Goal: Transaction & Acquisition: Purchase product/service

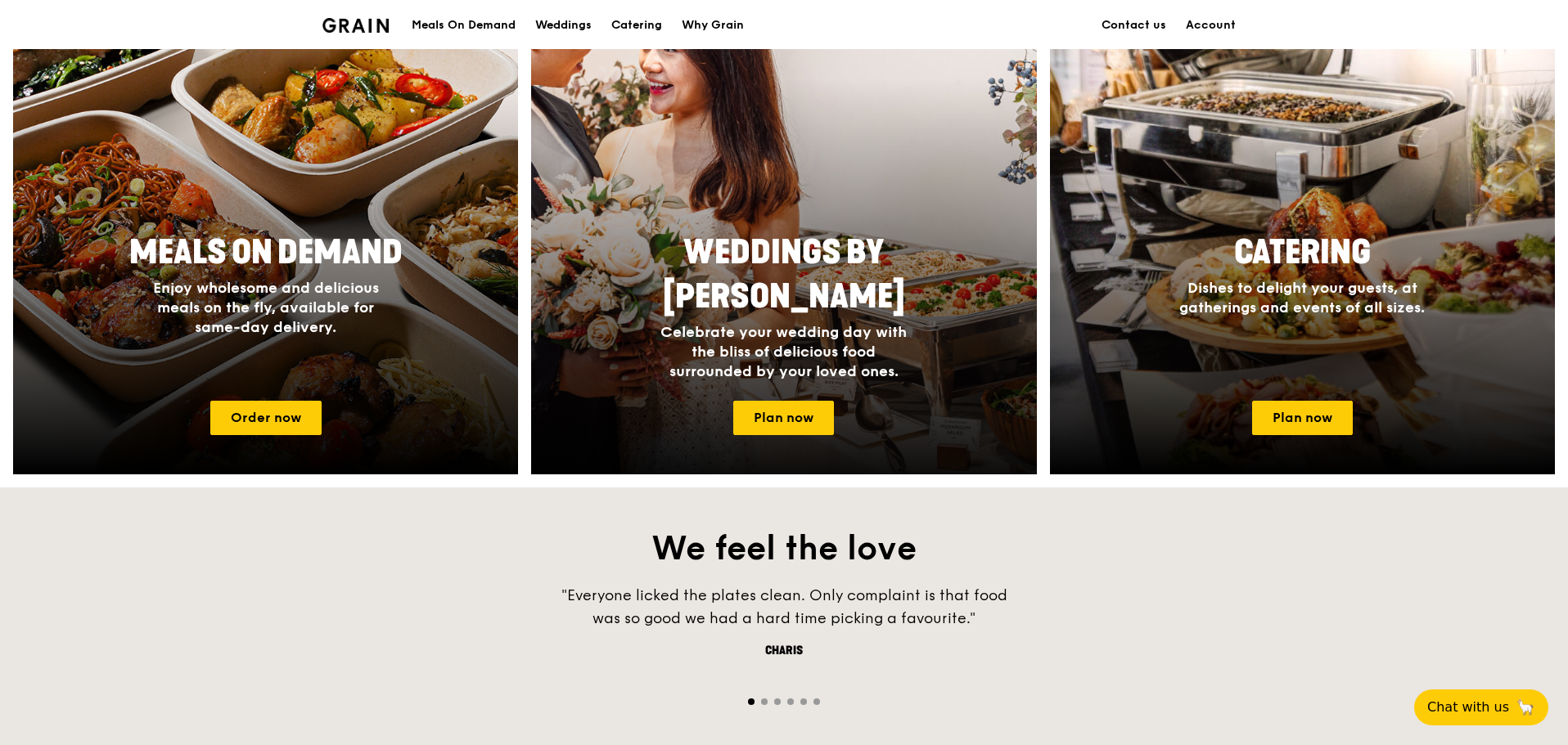
scroll to position [695, 0]
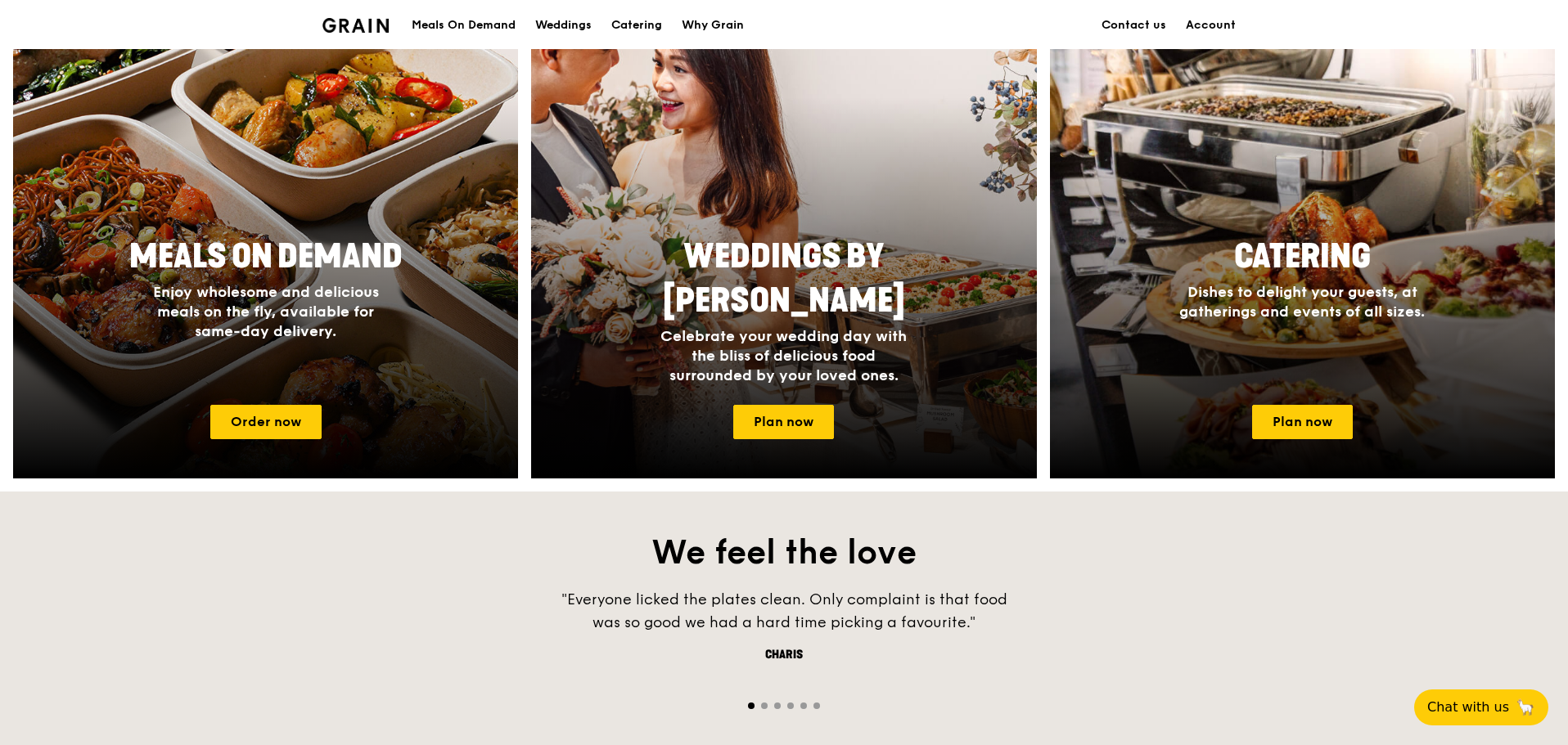
click at [480, 27] on div "Meals On Demand" at bounding box center [464, 25] width 104 height 49
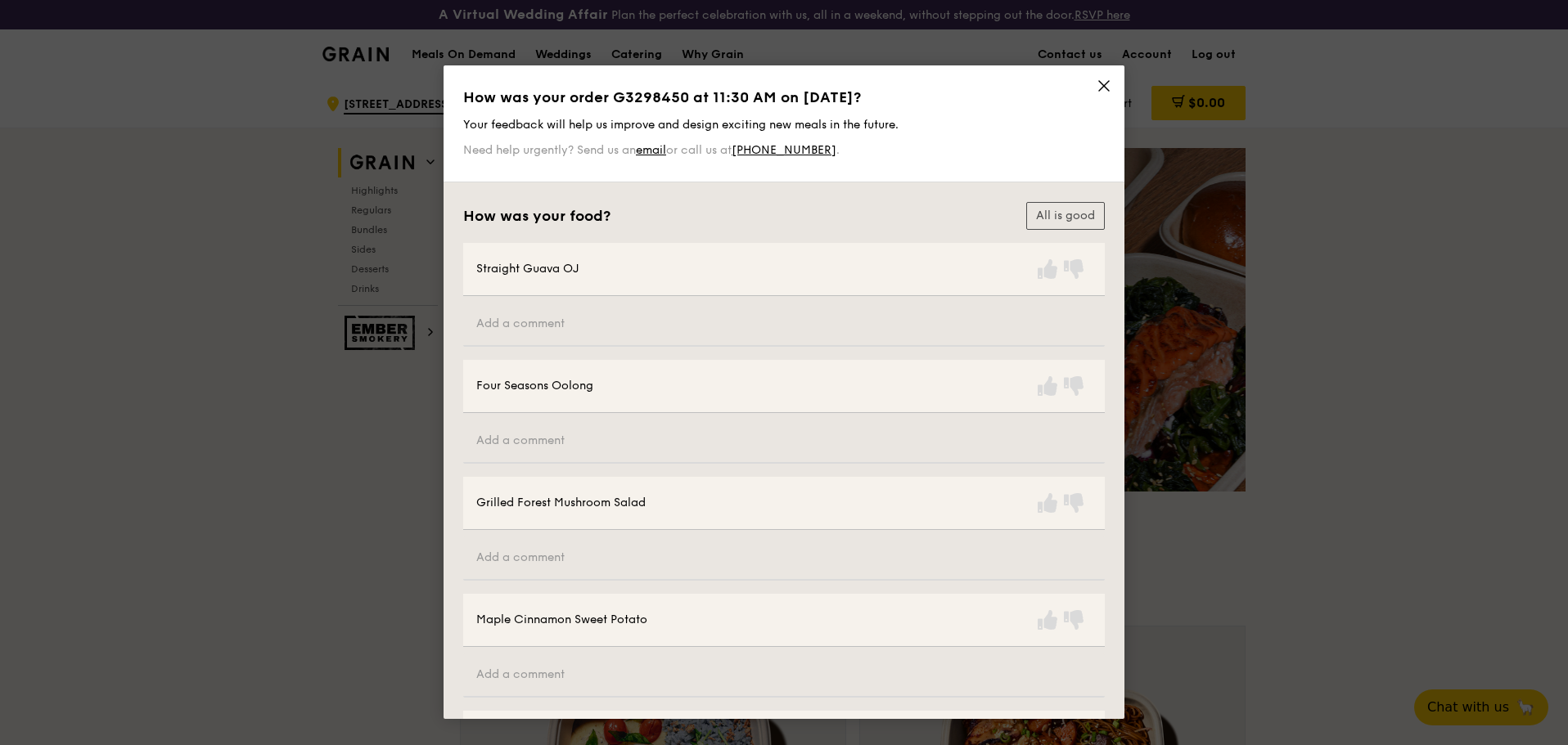
drag, startPoint x: 1101, startPoint y: 87, endPoint x: 1096, endPoint y: 117, distance: 30.4
click at [1100, 87] on icon at bounding box center [1103, 86] width 15 height 15
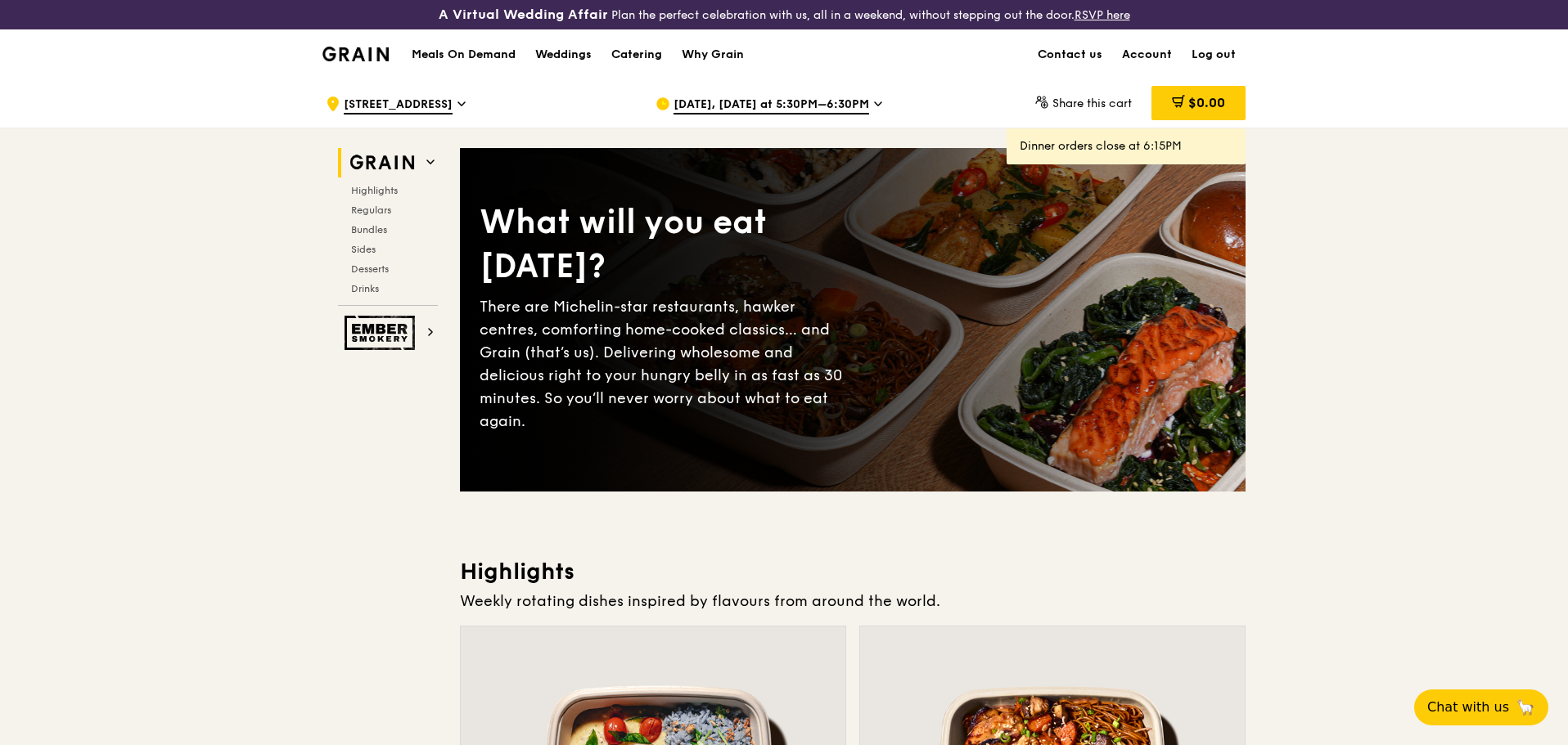
click at [449, 34] on div "Meals On Demand Weddings Catering Why Grain" at bounding box center [577, 55] width 352 height 50
click at [467, 52] on h1 "Meals On Demand" at bounding box center [464, 55] width 104 height 17
click at [498, 58] on h1 "Meals On Demand" at bounding box center [464, 55] width 104 height 17
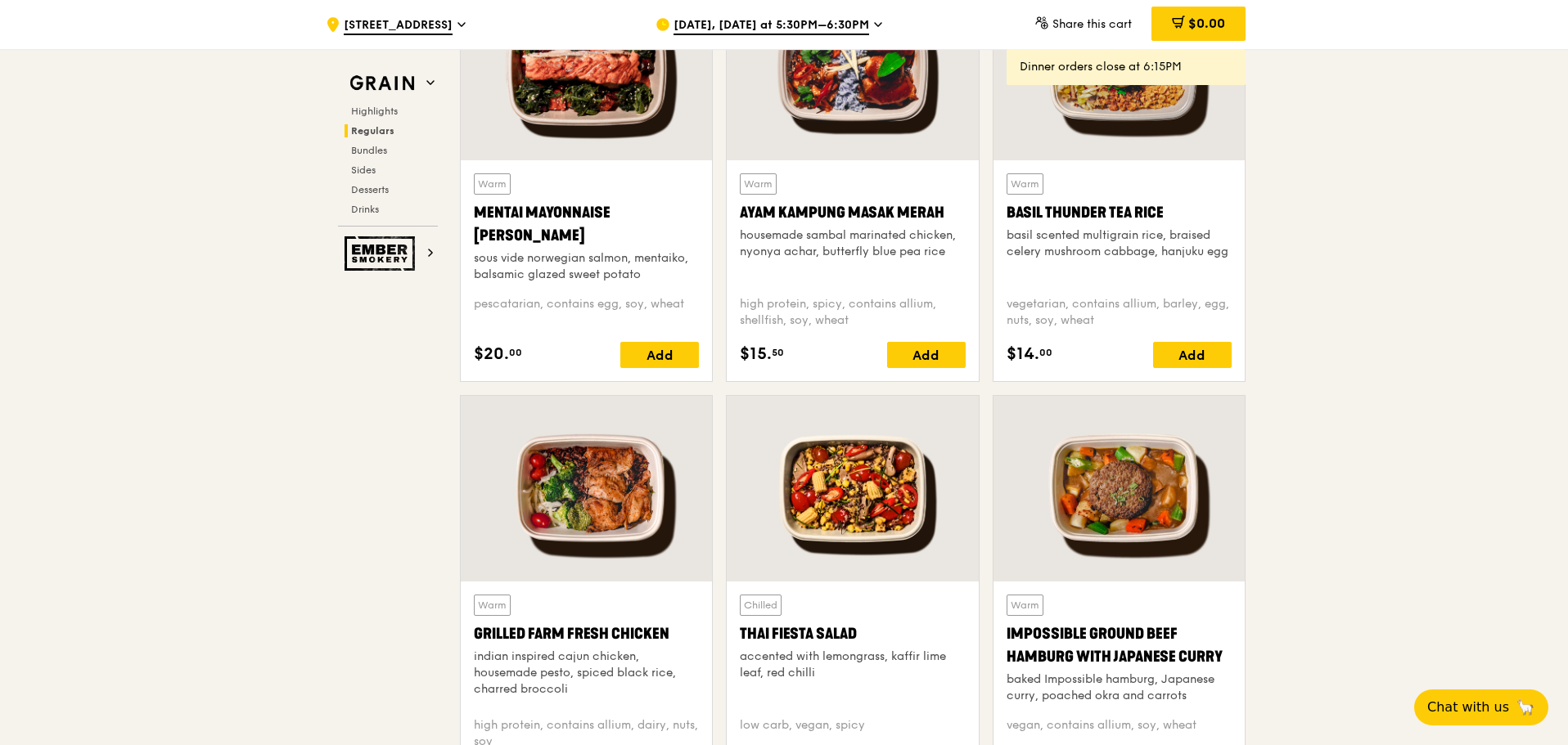
scroll to position [1821, 0]
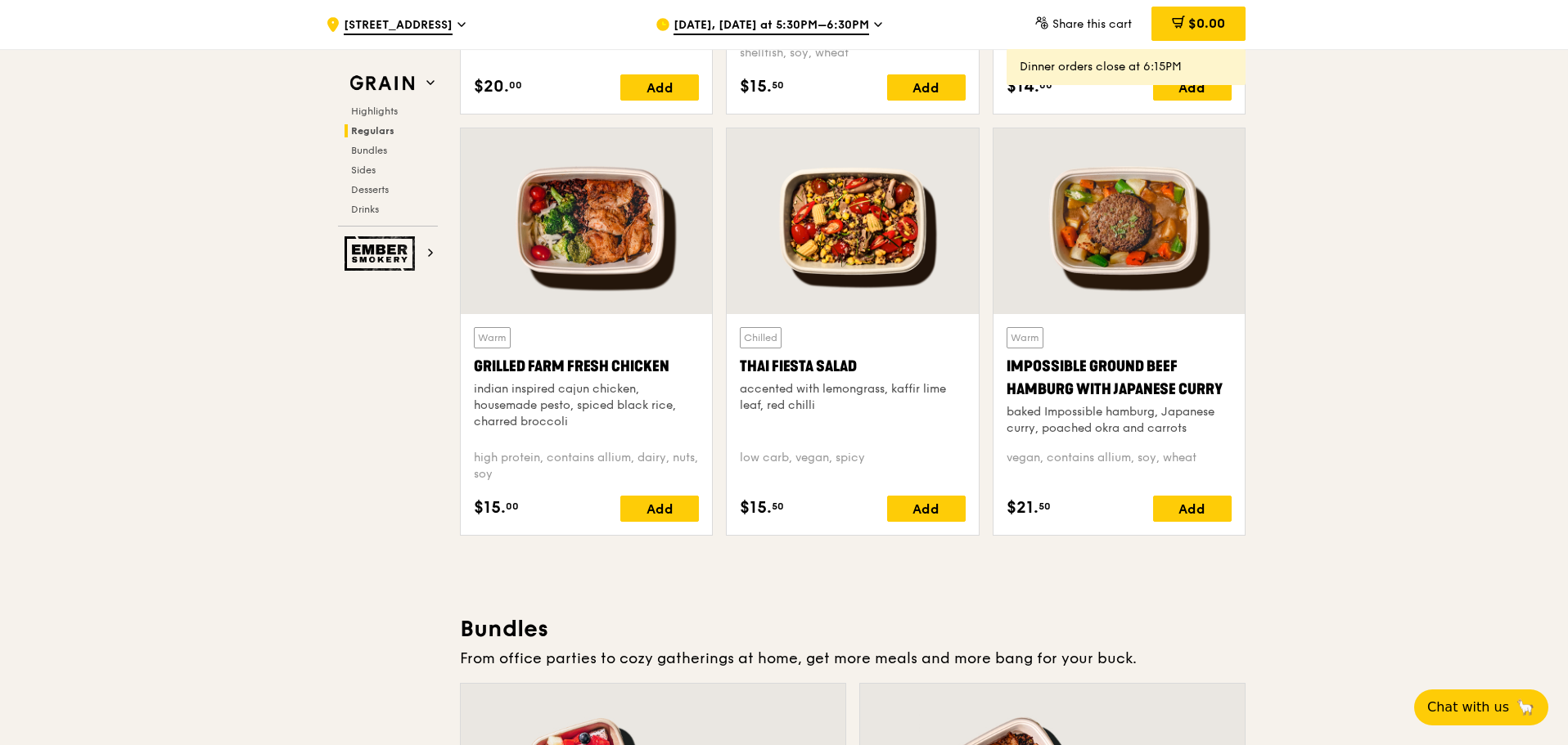
click at [881, 244] on div at bounding box center [852, 221] width 251 height 185
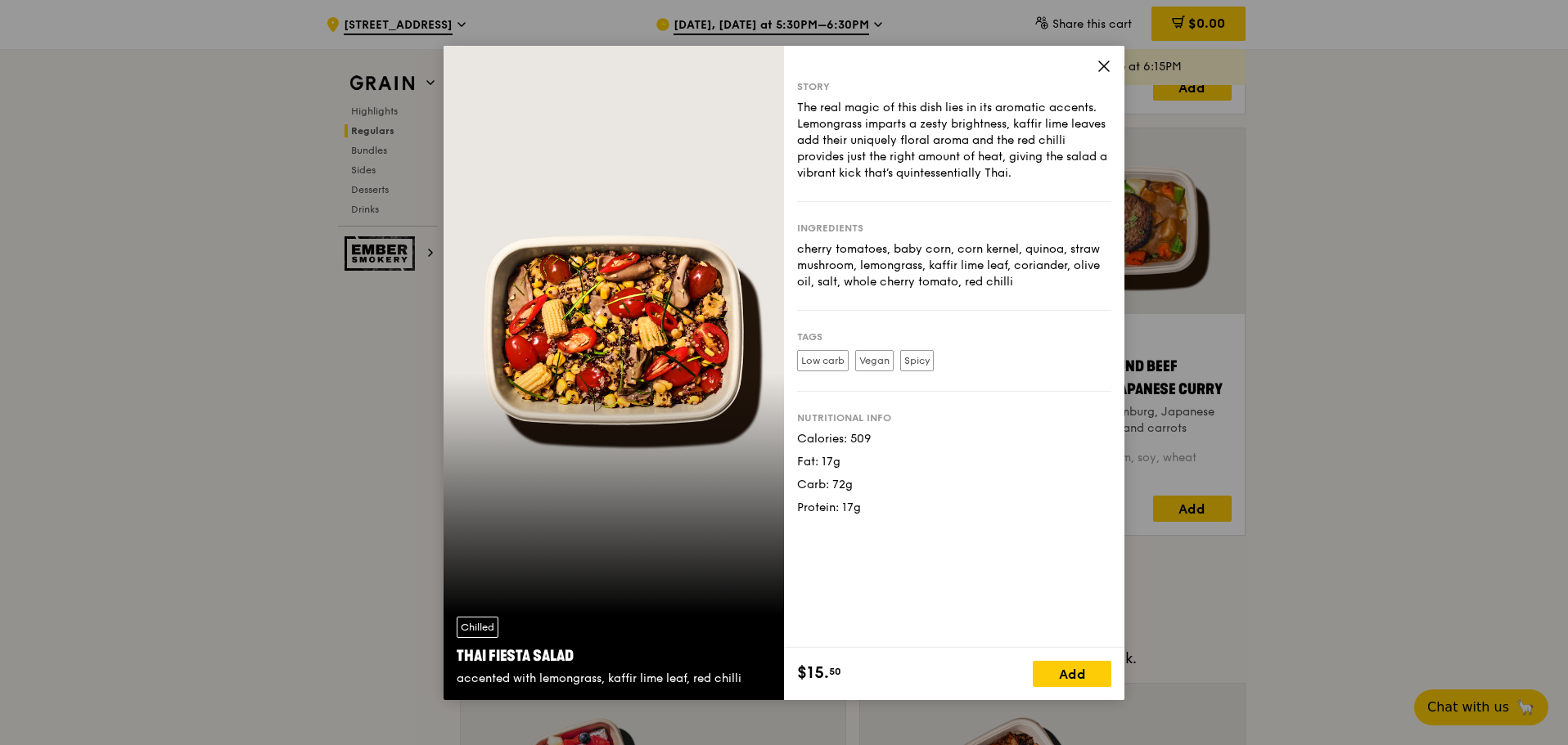
drag, startPoint x: 386, startPoint y: 462, endPoint x: 395, endPoint y: 458, distance: 9.8
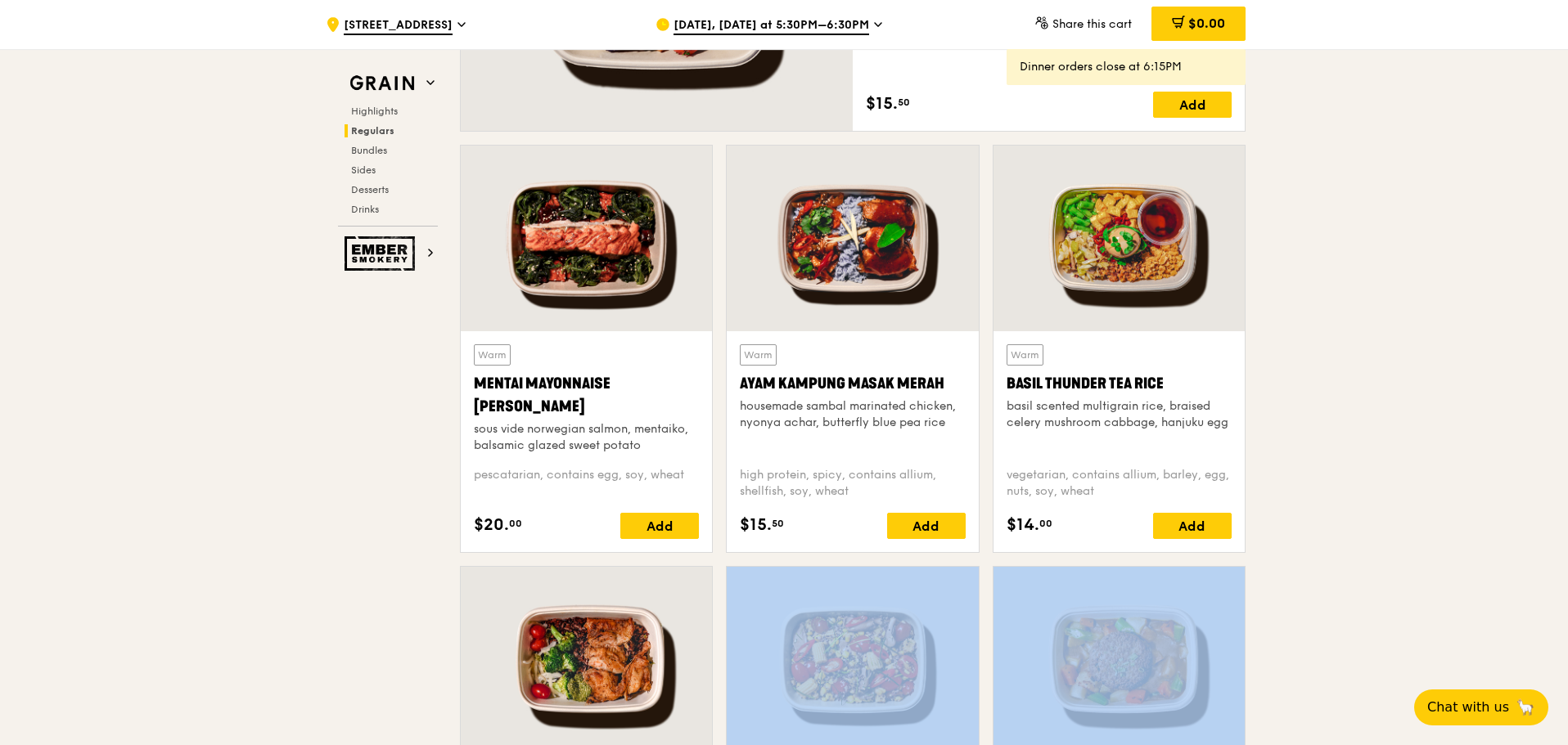
scroll to position [1371, 0]
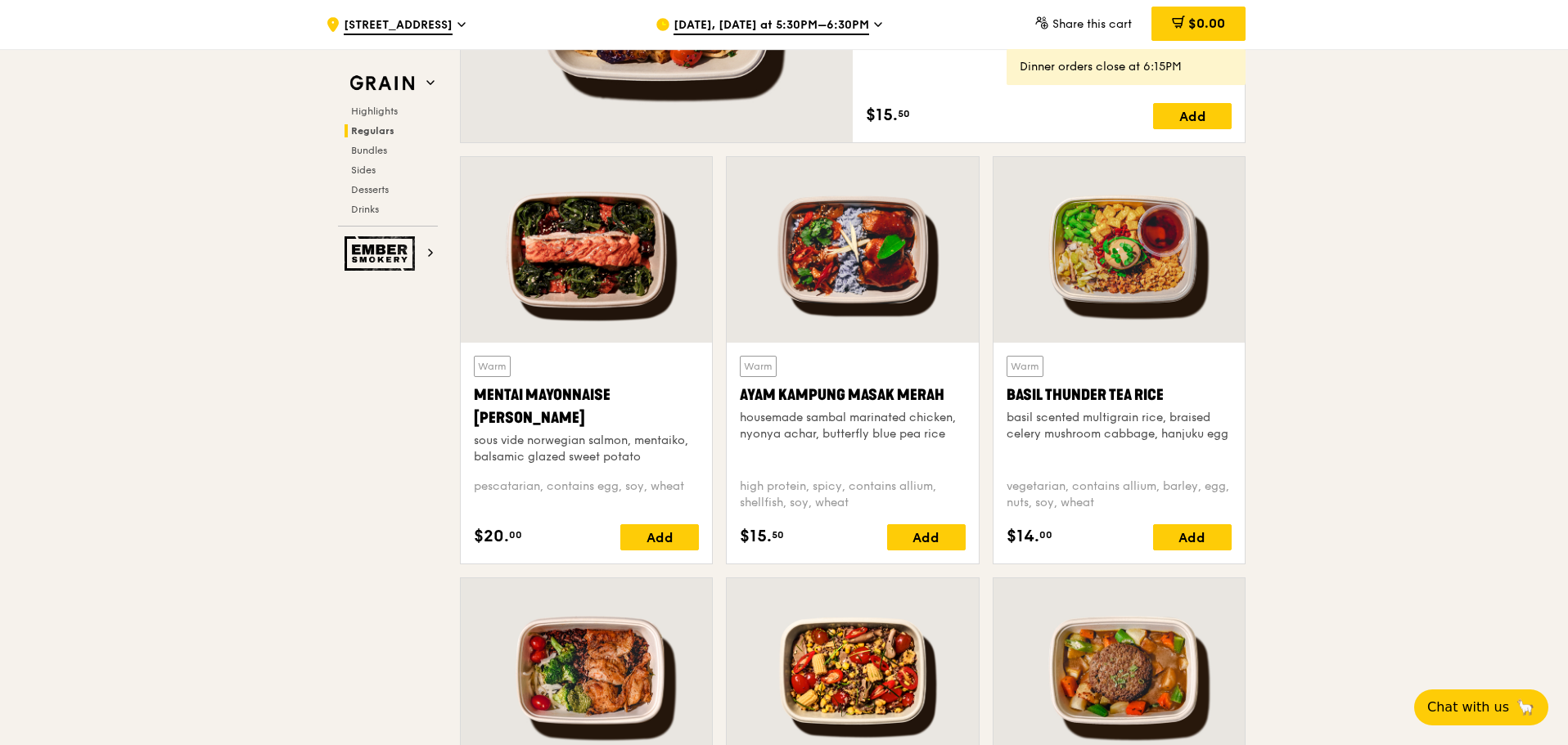
click at [872, 247] on div at bounding box center [852, 250] width 251 height 185
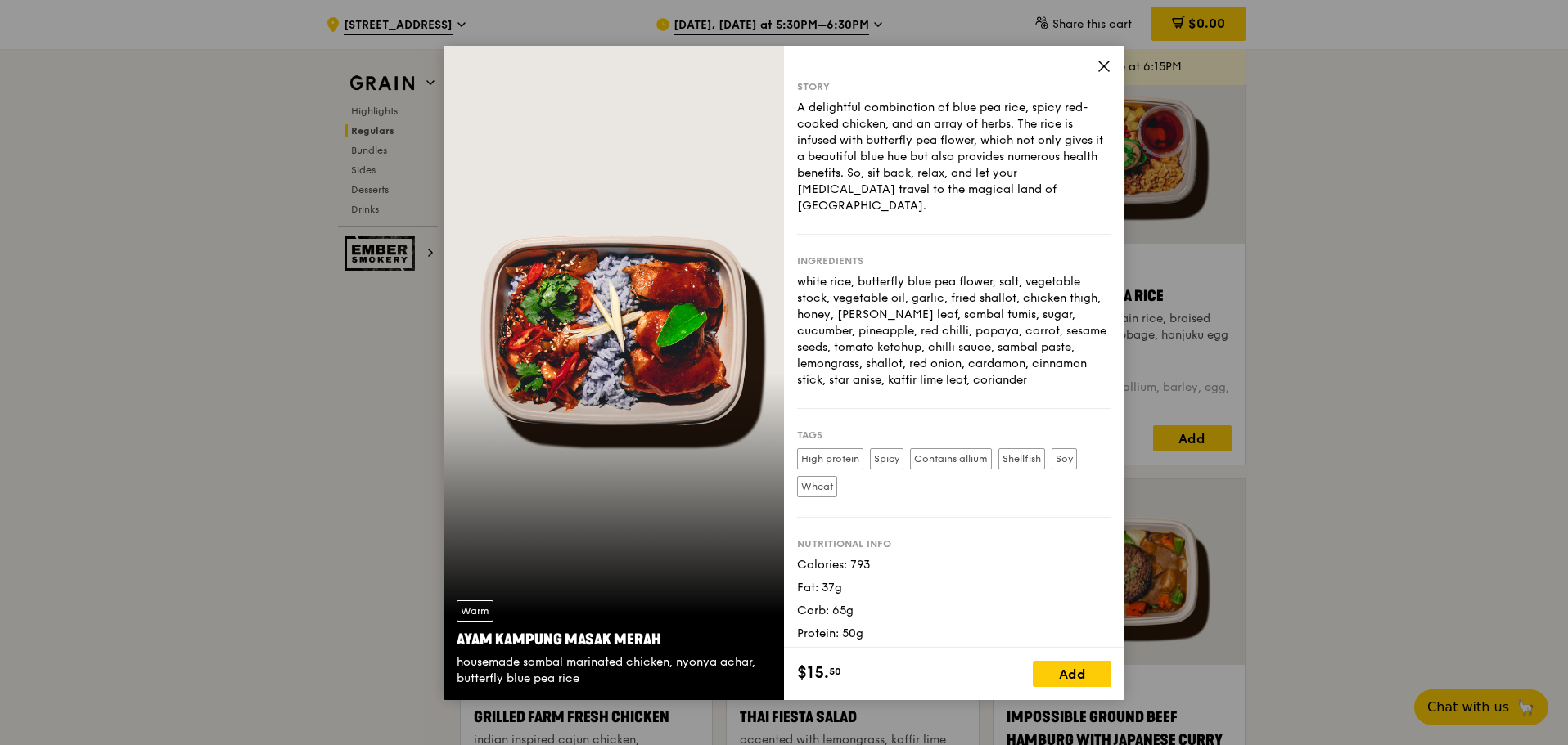
scroll to position [1473, 0]
